Goal: Entertainment & Leisure: Consume media (video, audio)

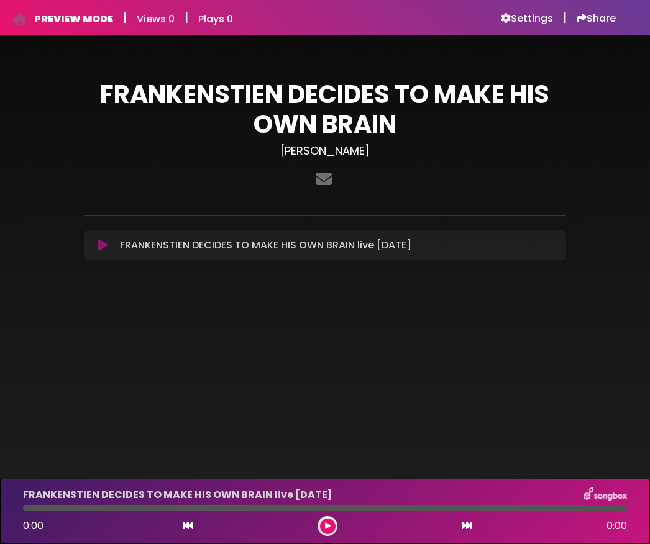
click at [94, 249] on button at bounding box center [103, 245] width 24 height 12
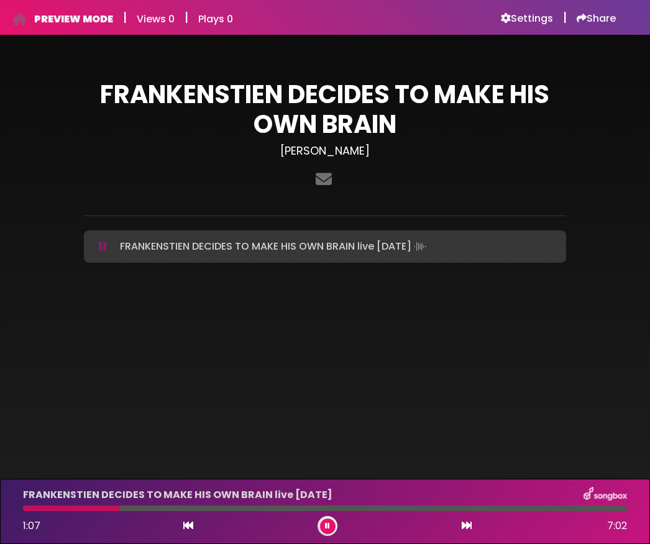
scroll to position [37, 0]
click at [329, 511] on div at bounding box center [325, 509] width 604 height 6
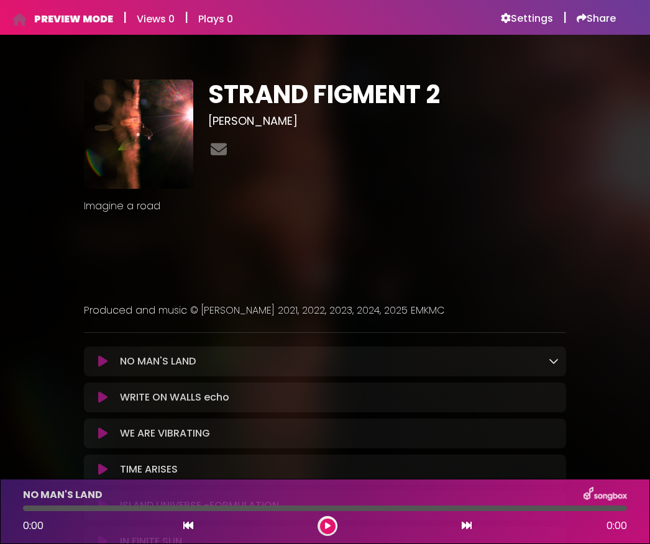
click at [96, 366] on button at bounding box center [103, 361] width 24 height 12
click at [113, 361] on button at bounding box center [103, 361] width 24 height 12
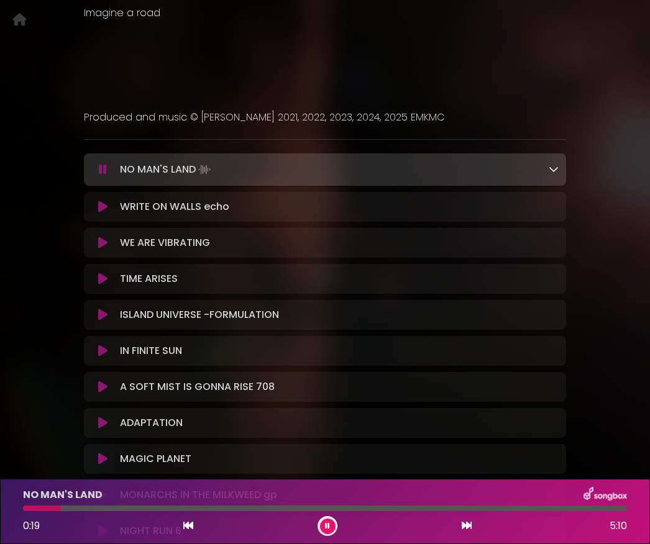
scroll to position [208, 0]
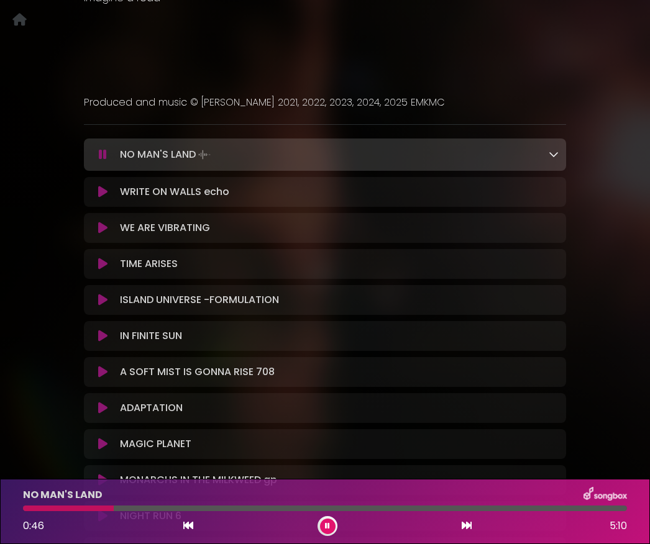
click at [104, 232] on icon at bounding box center [102, 228] width 9 height 12
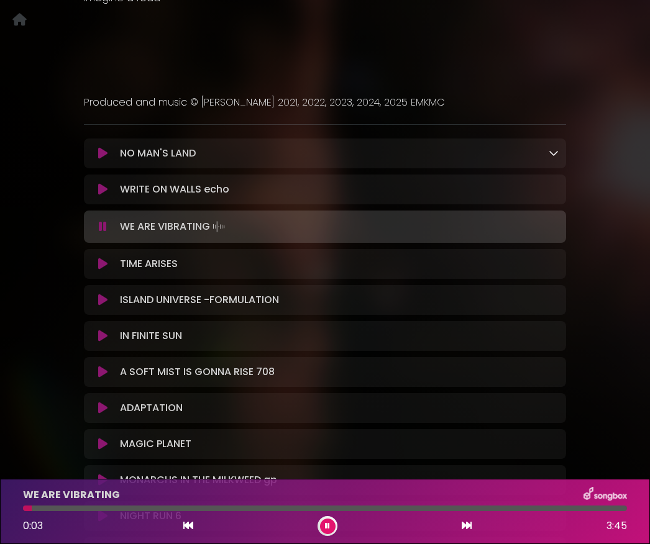
click at [106, 333] on icon at bounding box center [102, 336] width 9 height 12
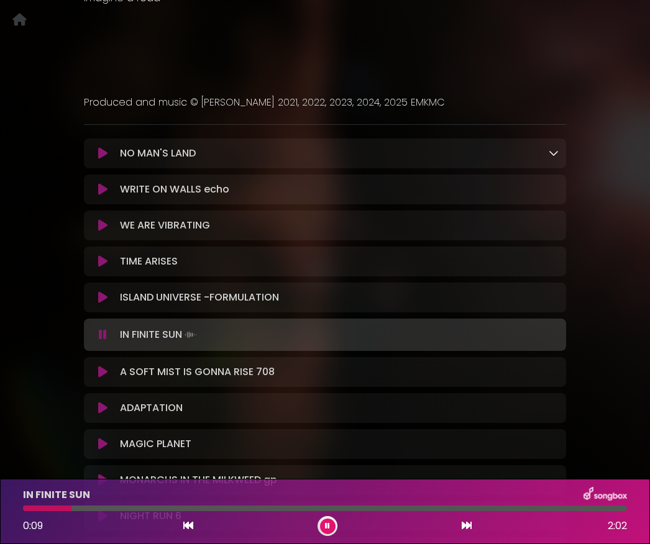
click at [108, 448] on icon at bounding box center [102, 444] width 9 height 12
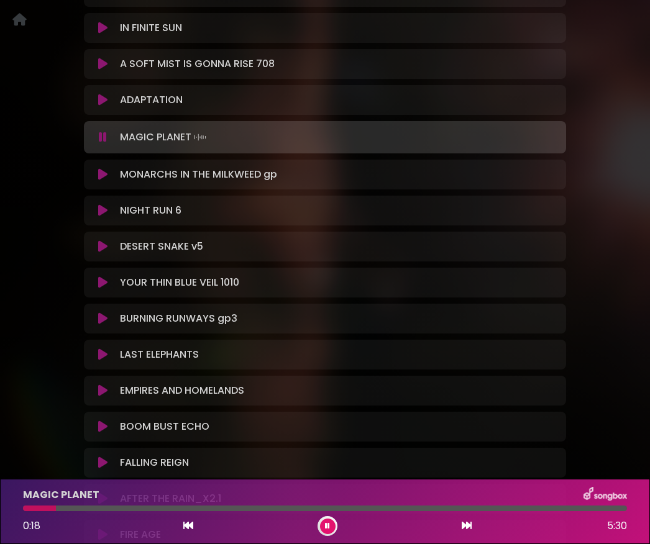
scroll to position [515, 0]
click at [109, 175] on button at bounding box center [103, 174] width 24 height 12
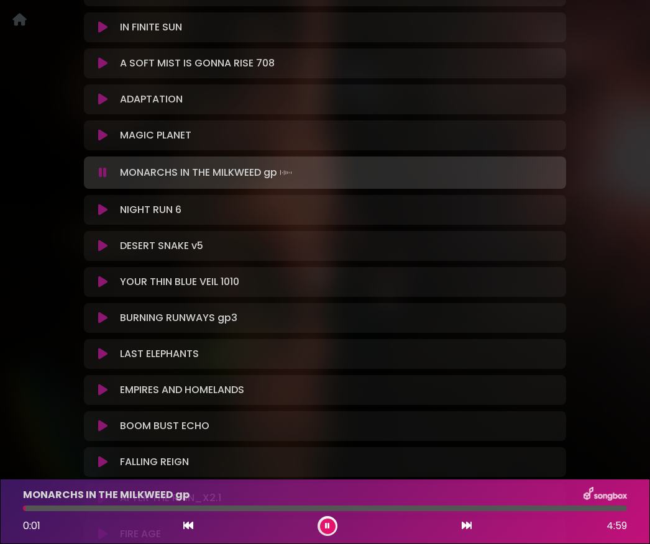
click at [110, 214] on button at bounding box center [103, 210] width 24 height 12
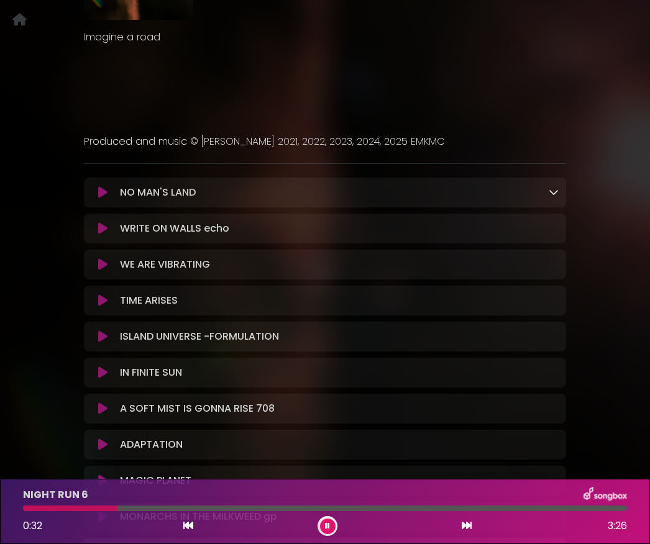
scroll to position [170, 0]
click at [102, 270] on icon at bounding box center [102, 264] width 9 height 12
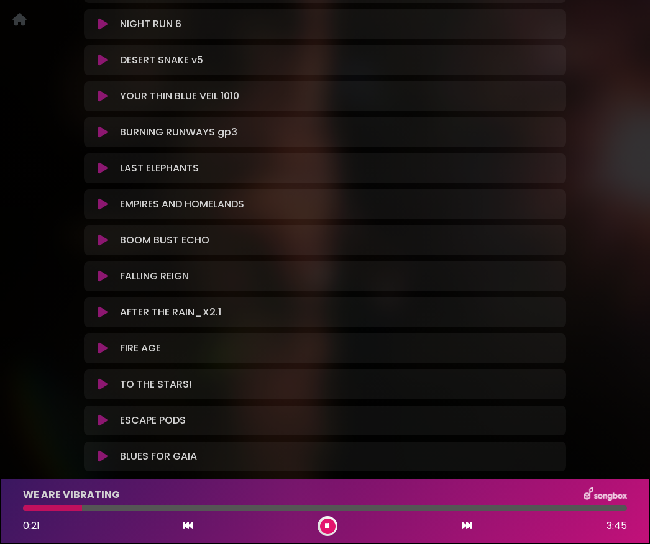
scroll to position [701, 0]
click at [98, 352] on button at bounding box center [103, 348] width 24 height 12
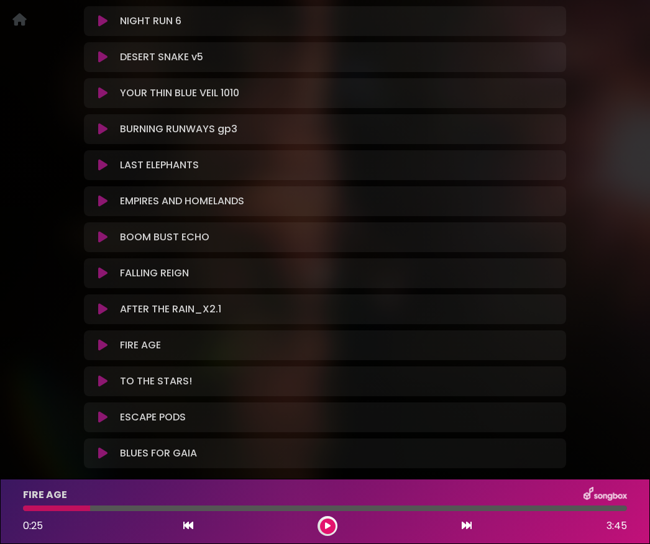
click at [98, 341] on icon at bounding box center [102, 345] width 9 height 12
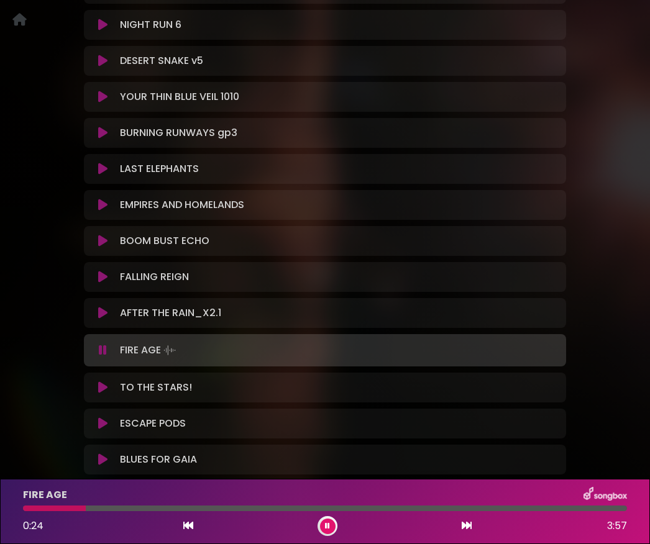
scroll to position [706, 0]
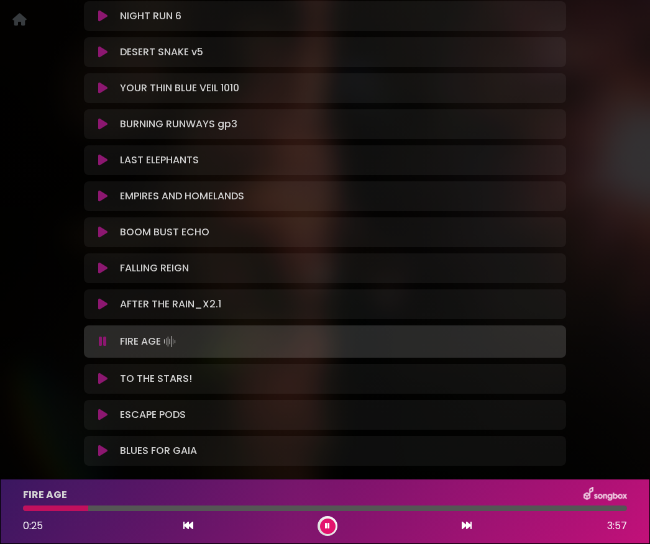
click at [106, 415] on icon at bounding box center [102, 415] width 9 height 12
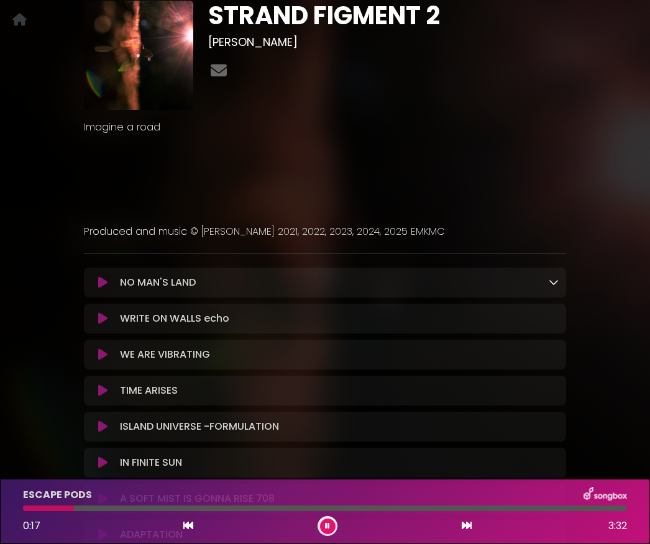
scroll to position [94, 0]
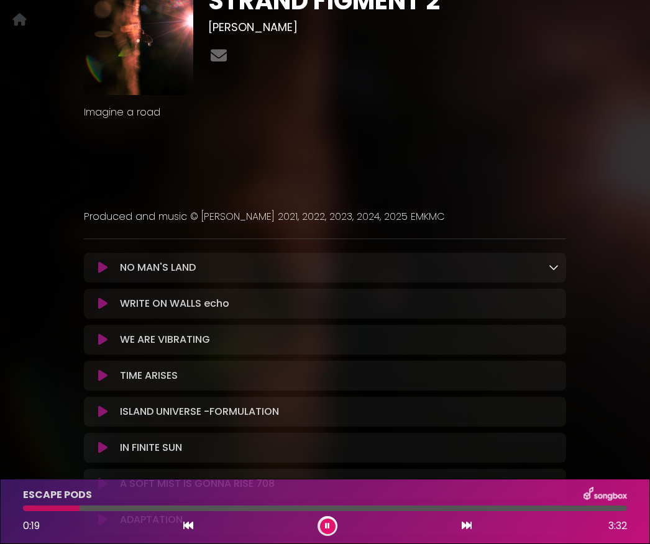
click at [326, 534] on button at bounding box center [328, 527] width 16 height 16
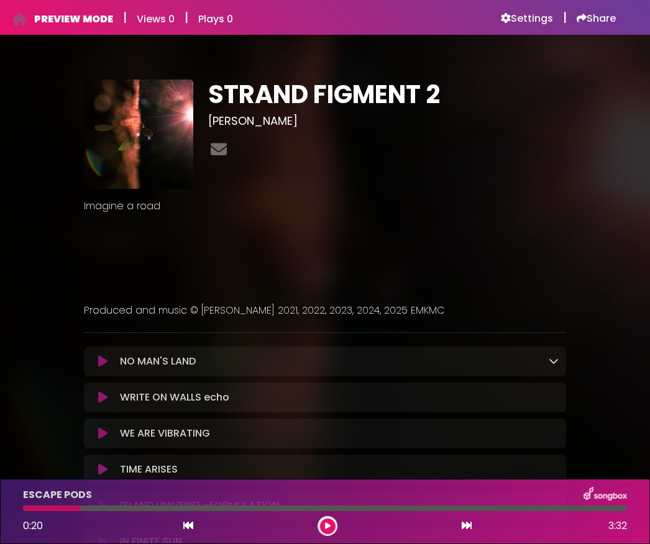
scroll to position [-1, 0]
